Goal: Book appointment/travel/reservation

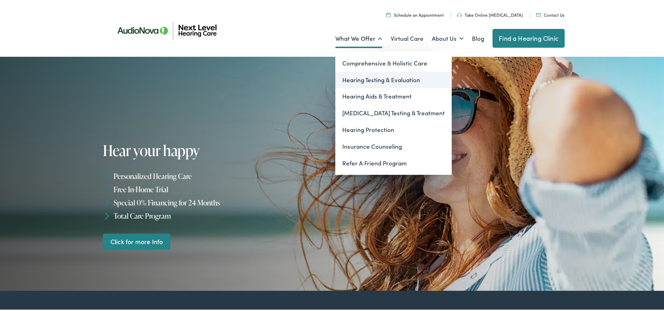
click at [372, 81] on link "Hearing Testing & Evaluation" at bounding box center [393, 79] width 116 height 17
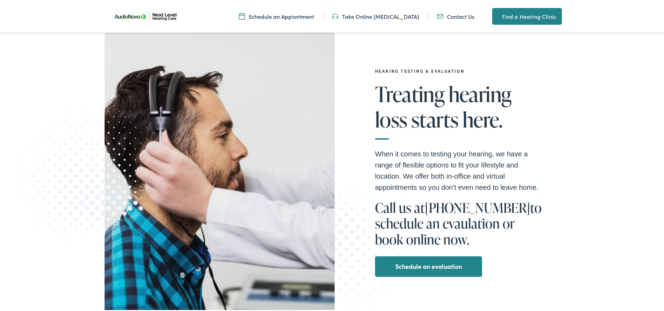
scroll to position [105, 0]
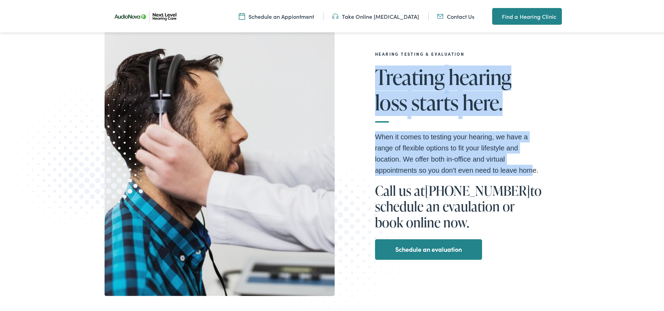
drag, startPoint x: 373, startPoint y: 76, endPoint x: 530, endPoint y: 164, distance: 180.6
click at [530, 164] on div "Hearing Testing & Evaluation Treating hearing loss starts here. When it comes t…" at bounding box center [449, 155] width 185 height 208
click at [546, 162] on div "Hearing Testing & Evaluation Treating hearing loss starts here. When it comes t…" at bounding box center [460, 155] width 207 height 208
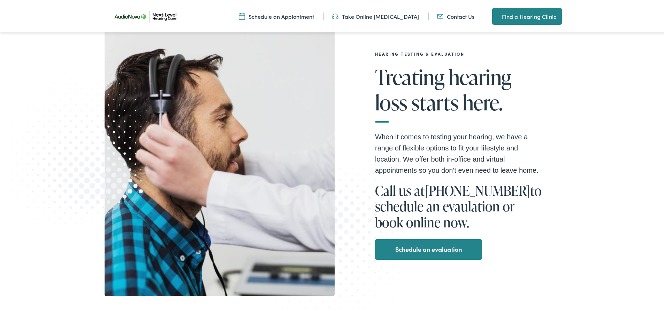
click at [264, 17] on link "Schedule an Appiontment" at bounding box center [276, 15] width 75 height 8
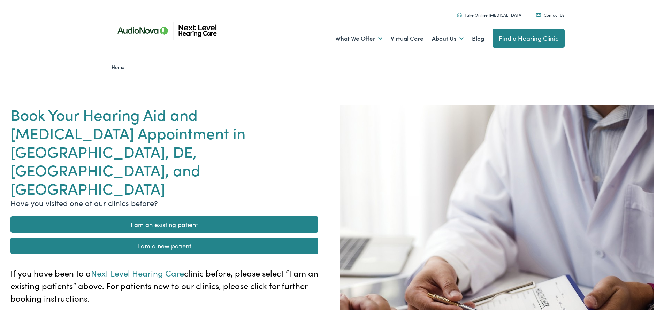
click at [182, 237] on link "I am a new patient" at bounding box center [164, 245] width 308 height 16
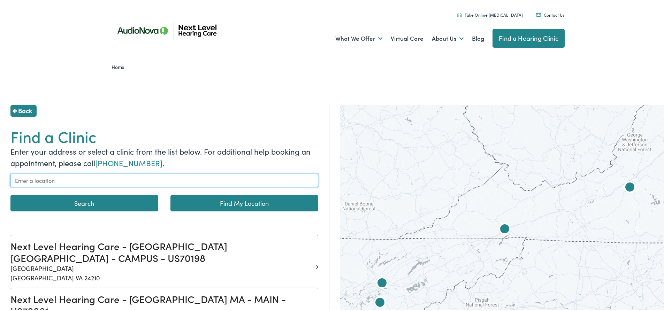
click at [152, 178] on input "text" at bounding box center [164, 179] width 308 height 13
click at [110, 203] on button "Search" at bounding box center [84, 202] width 148 height 16
click at [84, 205] on button "Search" at bounding box center [84, 202] width 148 height 16
click at [88, 180] on input "Roanoke, VA 24018, USA" at bounding box center [164, 179] width 308 height 13
click at [211, 203] on link "Find My Location" at bounding box center [244, 202] width 148 height 16
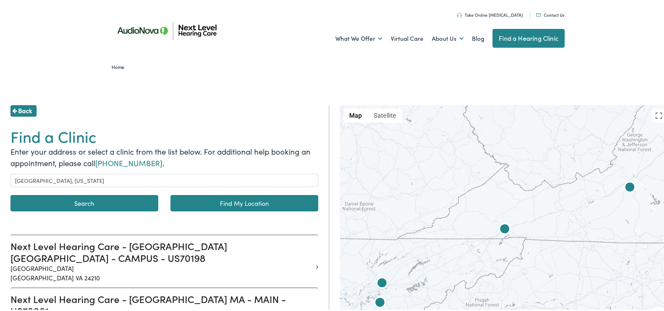
click at [211, 203] on link "Find My Location" at bounding box center [244, 202] width 148 height 16
click at [125, 203] on button "Search" at bounding box center [84, 202] width 148 height 16
click at [85, 183] on input "Danville, Virginia" at bounding box center [164, 179] width 308 height 13
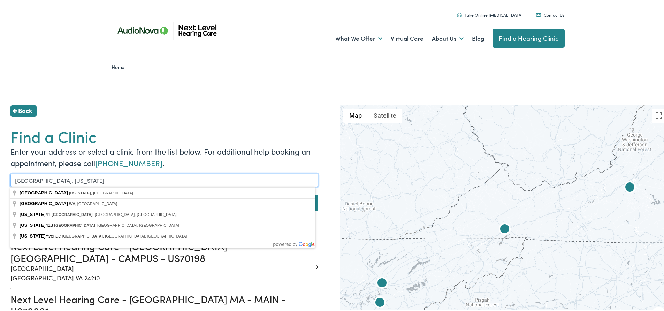
click at [85, 183] on input "Danville, Virginia" at bounding box center [164, 179] width 308 height 13
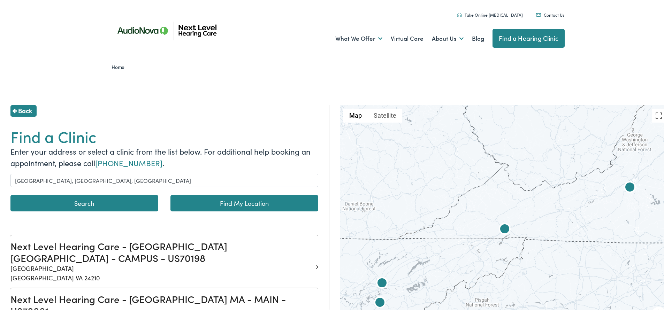
click at [56, 199] on button "Search" at bounding box center [84, 202] width 148 height 16
click at [76, 201] on button "Search" at bounding box center [84, 202] width 148 height 16
click at [261, 200] on link "Find My Location" at bounding box center [244, 202] width 148 height 16
type input "Danville, Virginia"
